Goal: Transaction & Acquisition: Purchase product/service

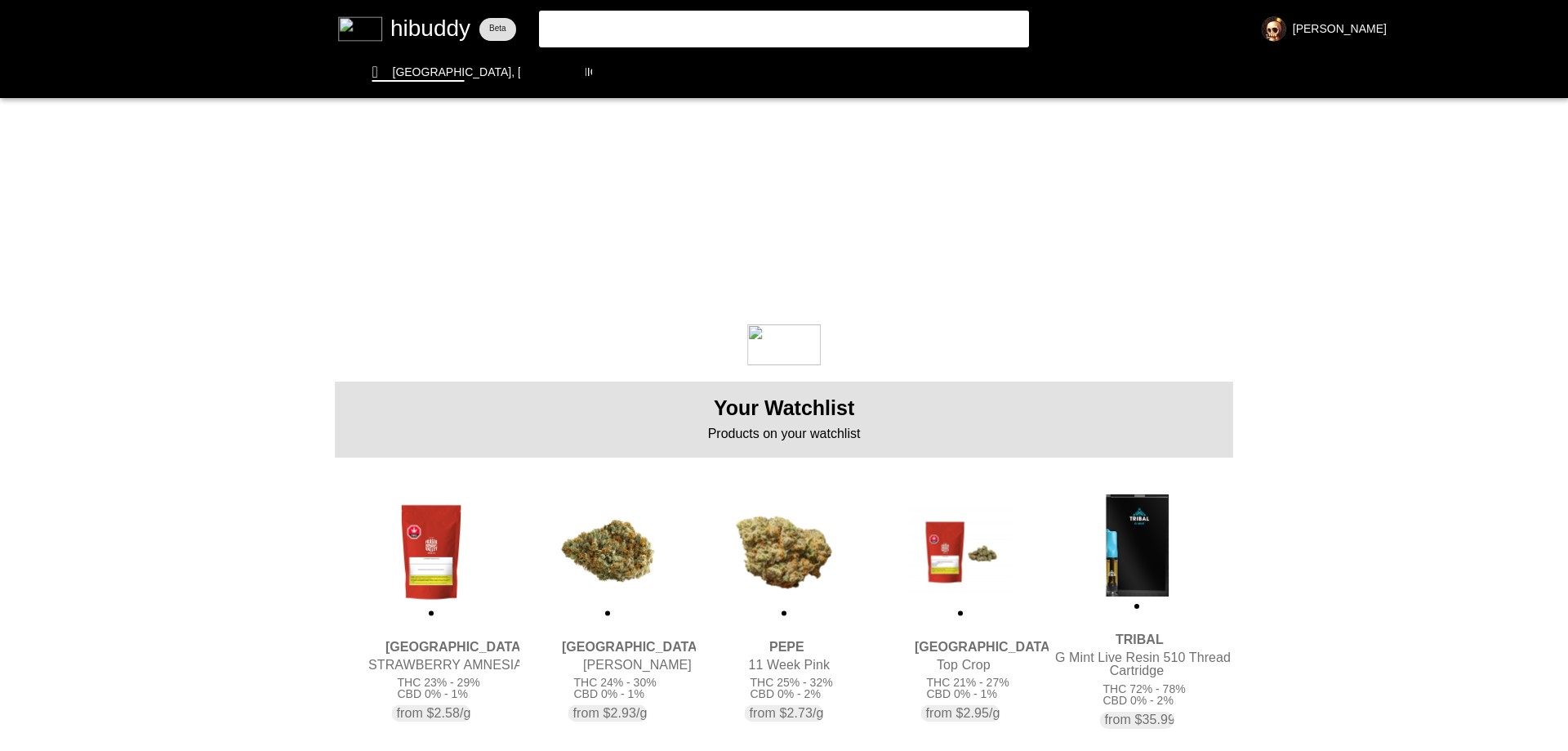
click at [755, 528] on flt-glass-pane at bounding box center [784, 376] width 1568 height 751
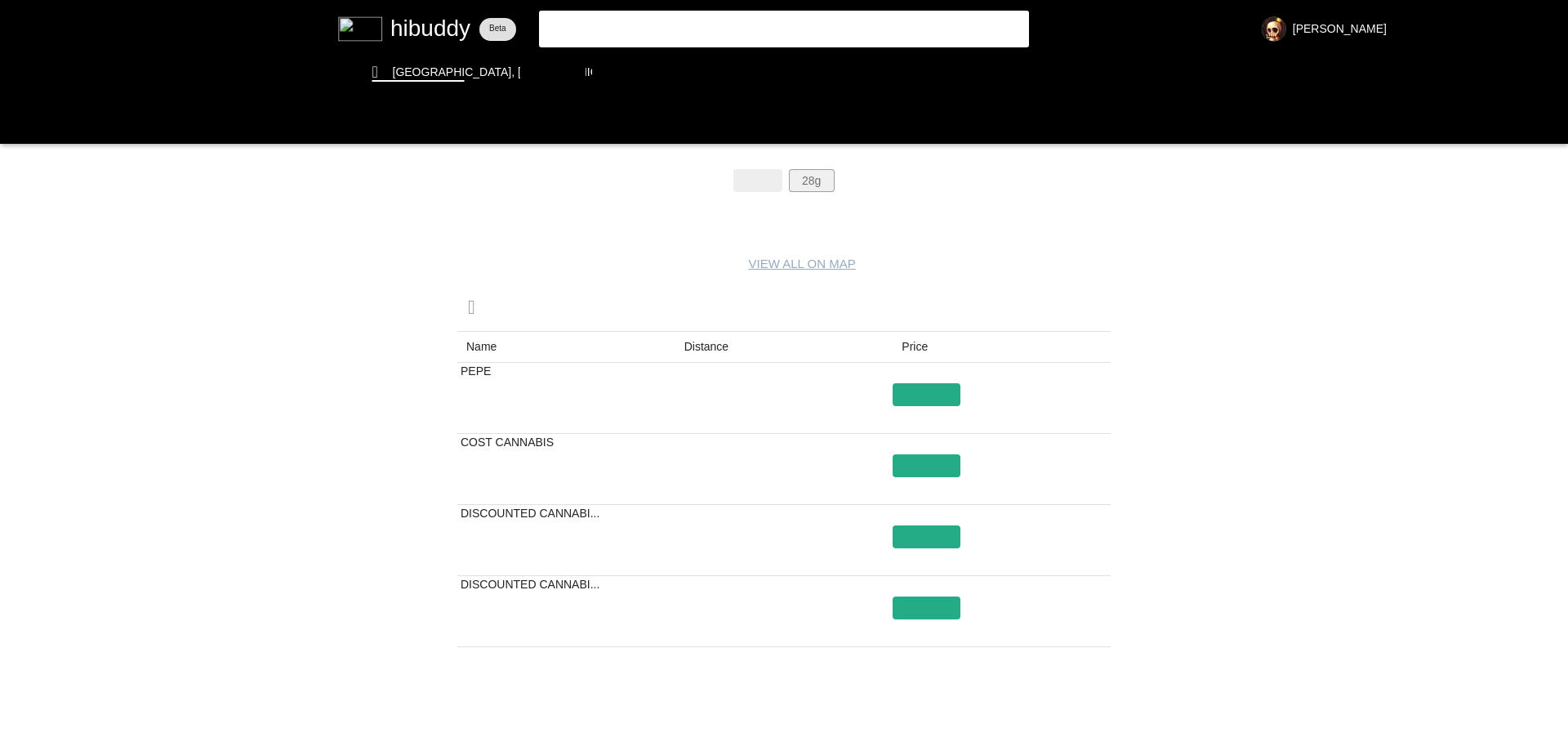
click at [816, 189] on flt-glass-pane at bounding box center [784, 376] width 1568 height 751
click at [1084, 729] on flt-glass-pane at bounding box center [784, 376] width 1568 height 751
click at [371, 16] on flt-glass-pane at bounding box center [784, 376] width 1568 height 751
click at [636, 71] on flt-glass-pane at bounding box center [784, 376] width 1568 height 751
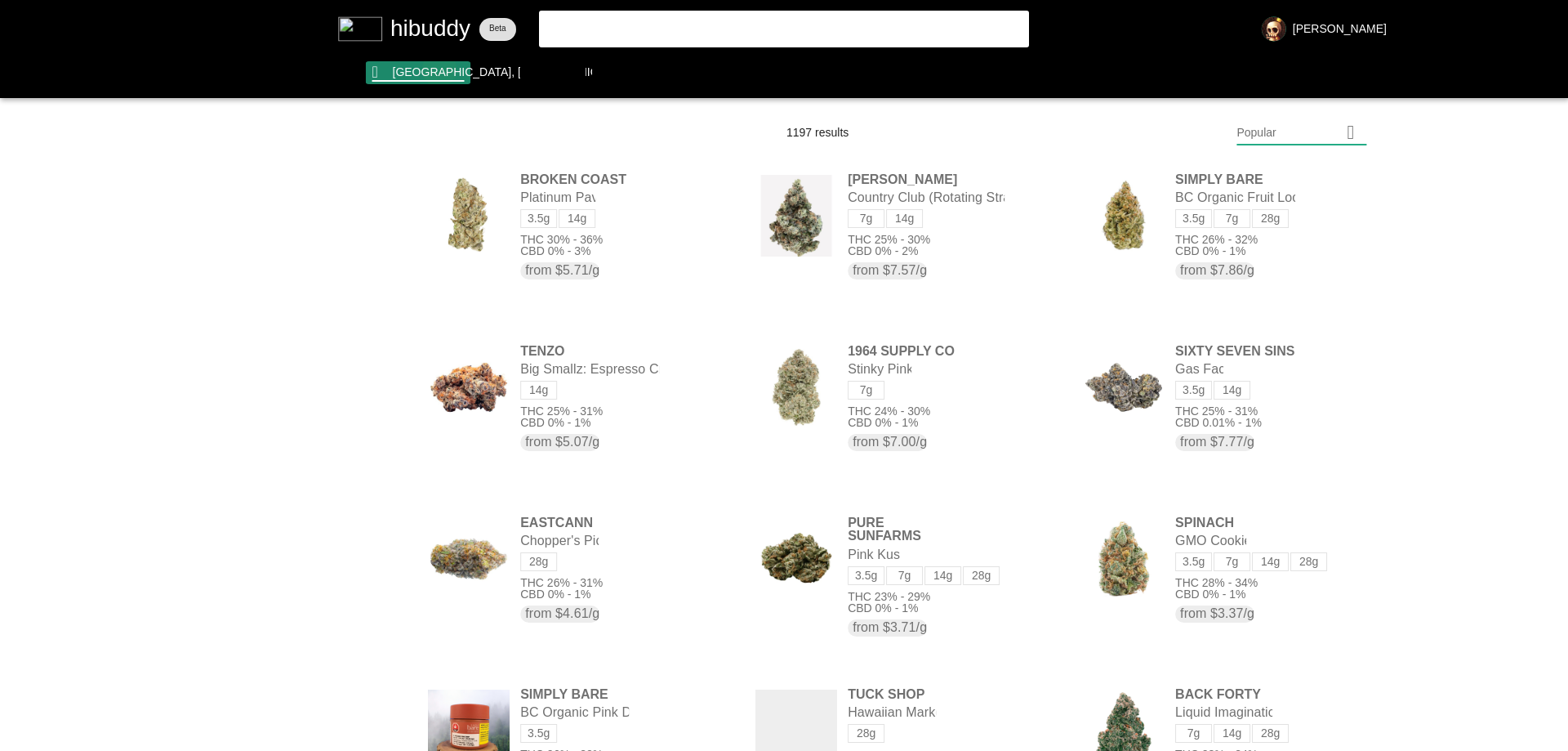
click at [441, 69] on flt-glass-pane at bounding box center [784, 376] width 1568 height 751
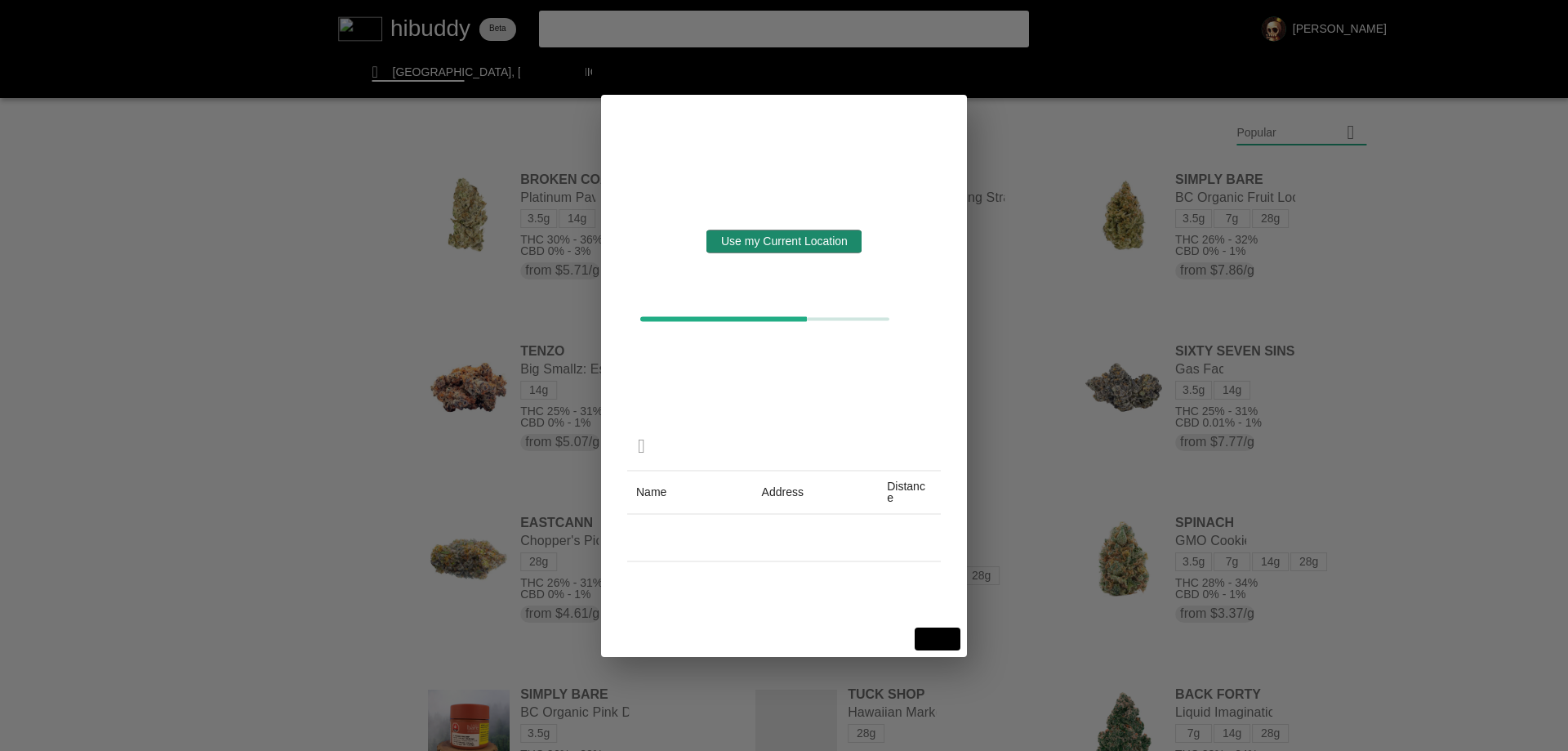
click at [728, 246] on flt-glass-pane at bounding box center [784, 376] width 1568 height 751
drag, startPoint x: 803, startPoint y: 316, endPoint x: 693, endPoint y: 313, distance: 110.0
click at [693, 313] on flt-glass-pane at bounding box center [784, 376] width 1568 height 751
click at [936, 636] on flt-glass-pane at bounding box center [784, 376] width 1568 height 751
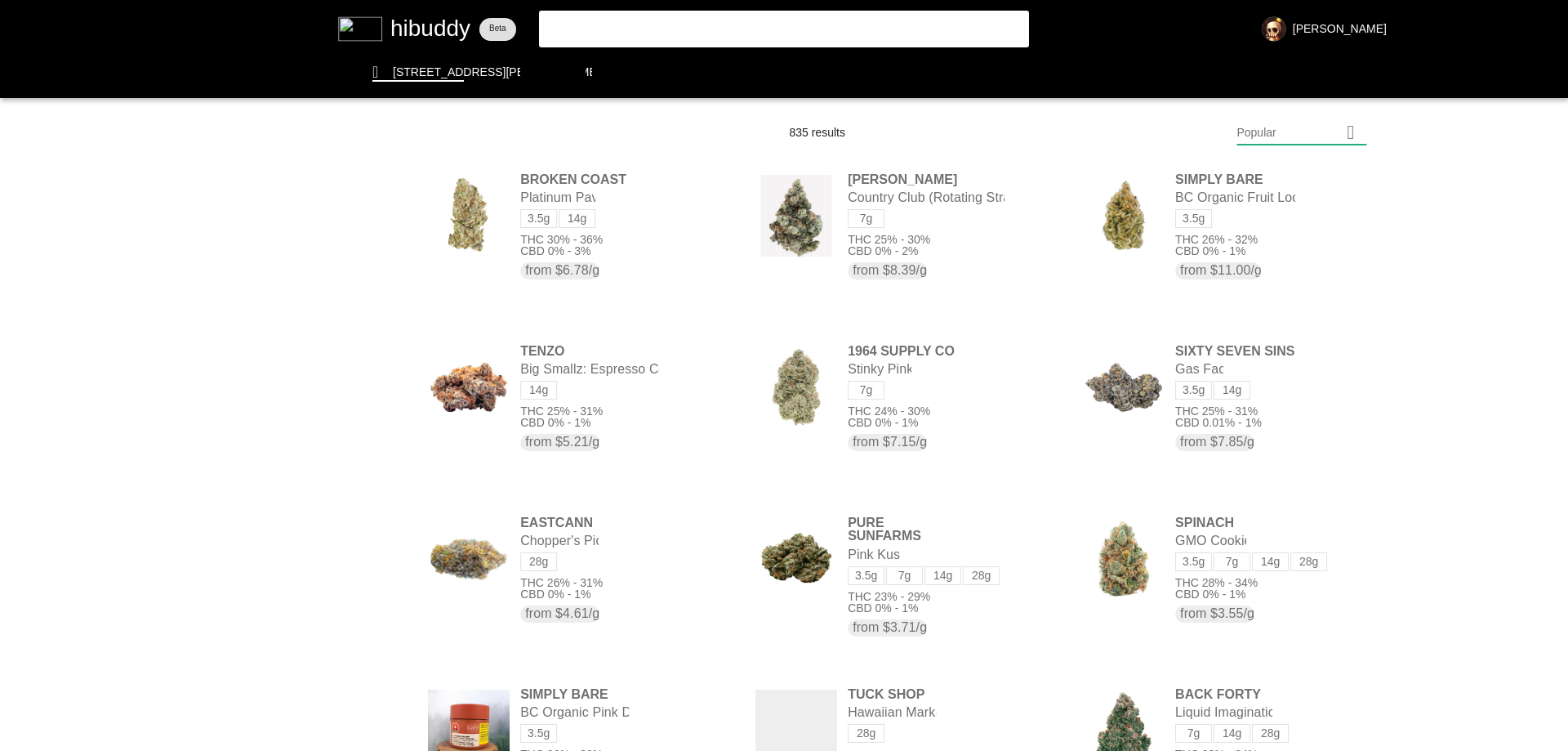
click at [1292, 137] on flt-glass-pane at bounding box center [784, 376] width 1568 height 751
click at [1288, 175] on flt-glass-pane at bounding box center [784, 376] width 1568 height 751
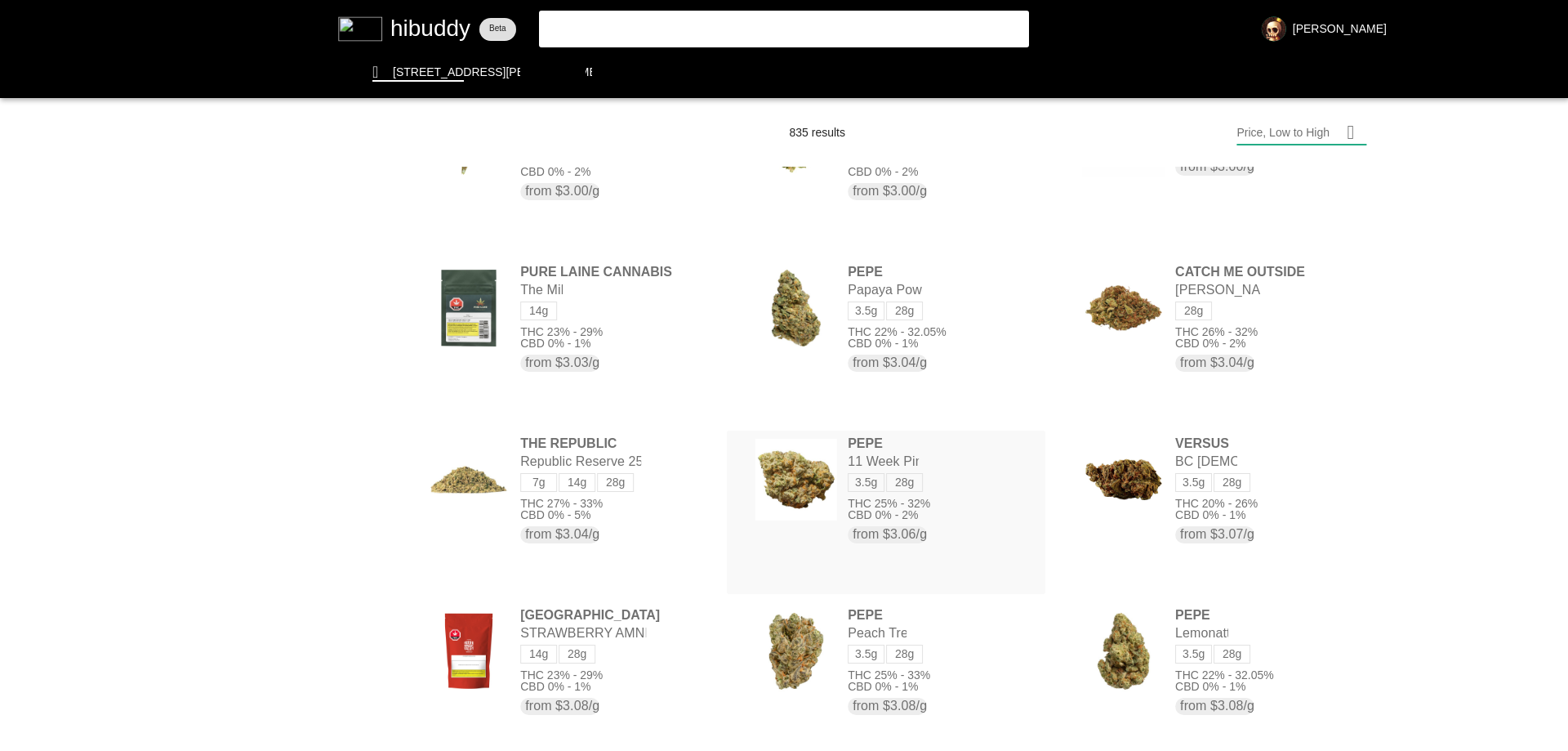
click at [910, 481] on flt-glass-pane at bounding box center [784, 376] width 1568 height 751
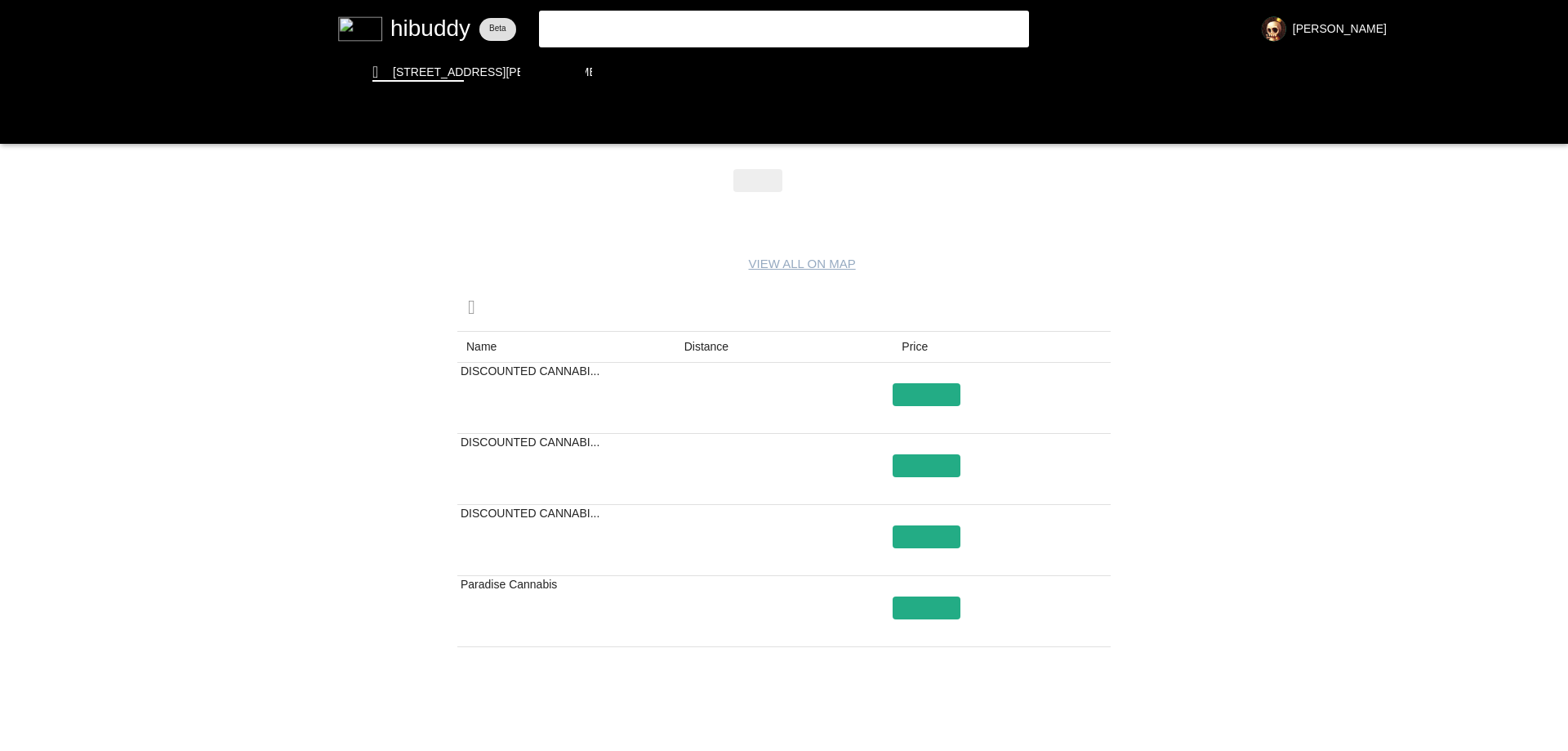
click at [826, 181] on flt-glass-pane at bounding box center [784, 376] width 1568 height 751
click at [423, 26] on flt-glass-pane at bounding box center [784, 376] width 1568 height 751
